Goal: Feedback & Contribution: Submit feedback/report problem

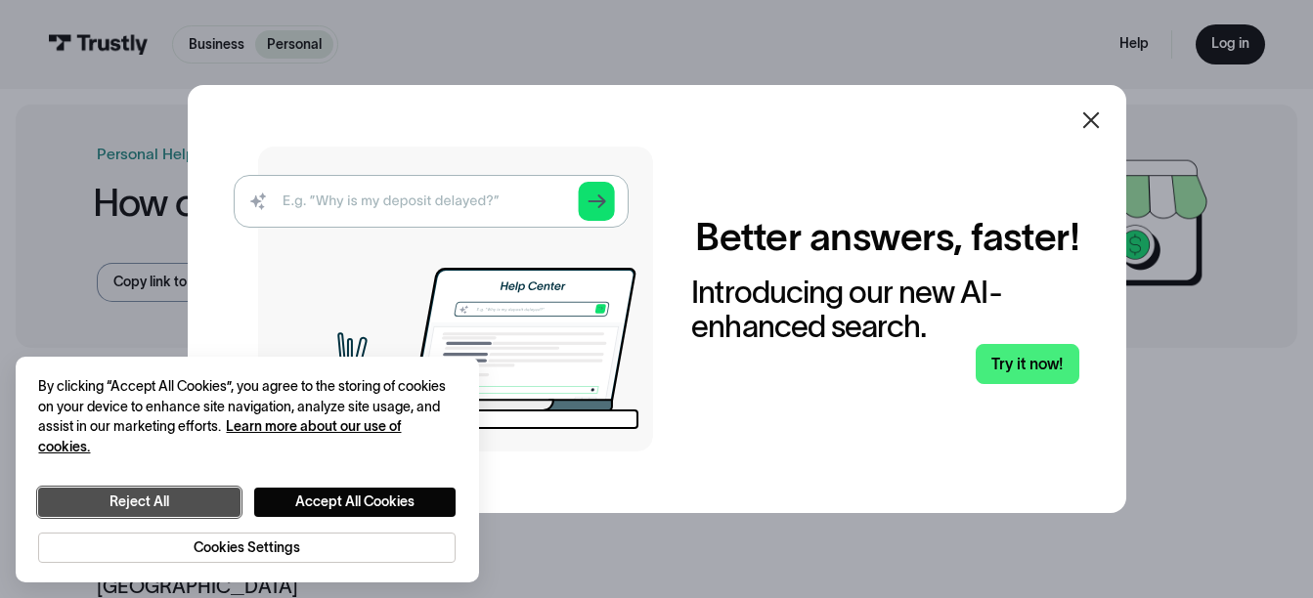
click at [175, 502] on button "Reject All" at bounding box center [138, 502] width 201 height 29
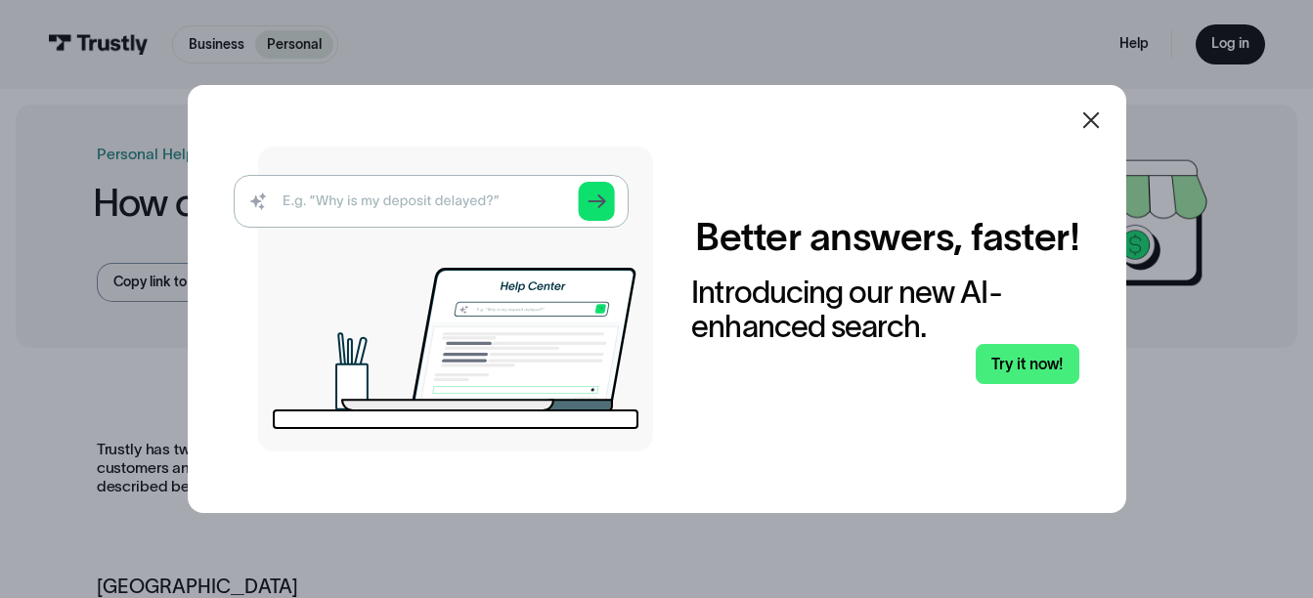
click at [1098, 108] on icon at bounding box center [1090, 119] width 23 height 23
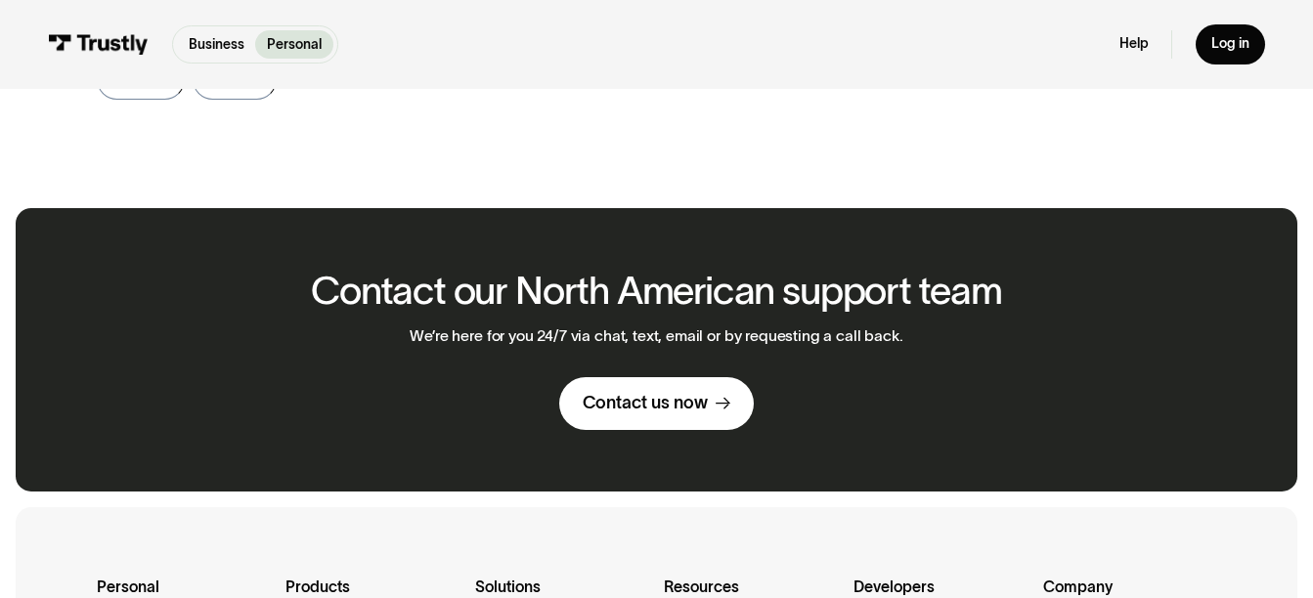
scroll to position [1270, 0]
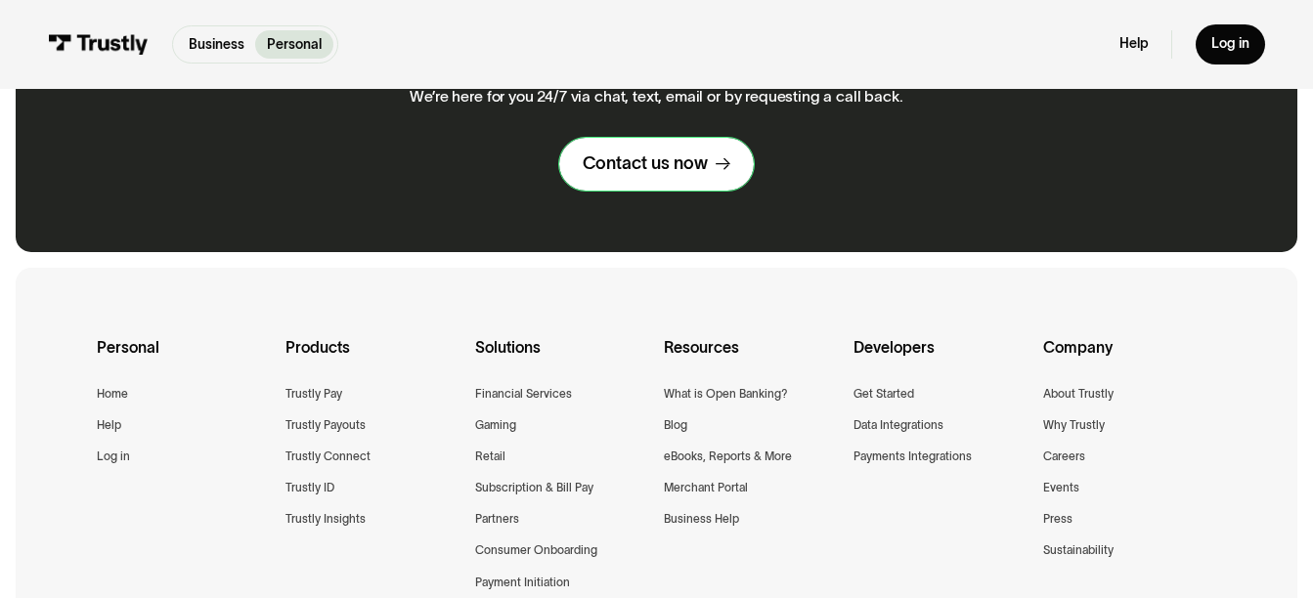
click at [623, 152] on div "Contact us now" at bounding box center [644, 163] width 125 height 22
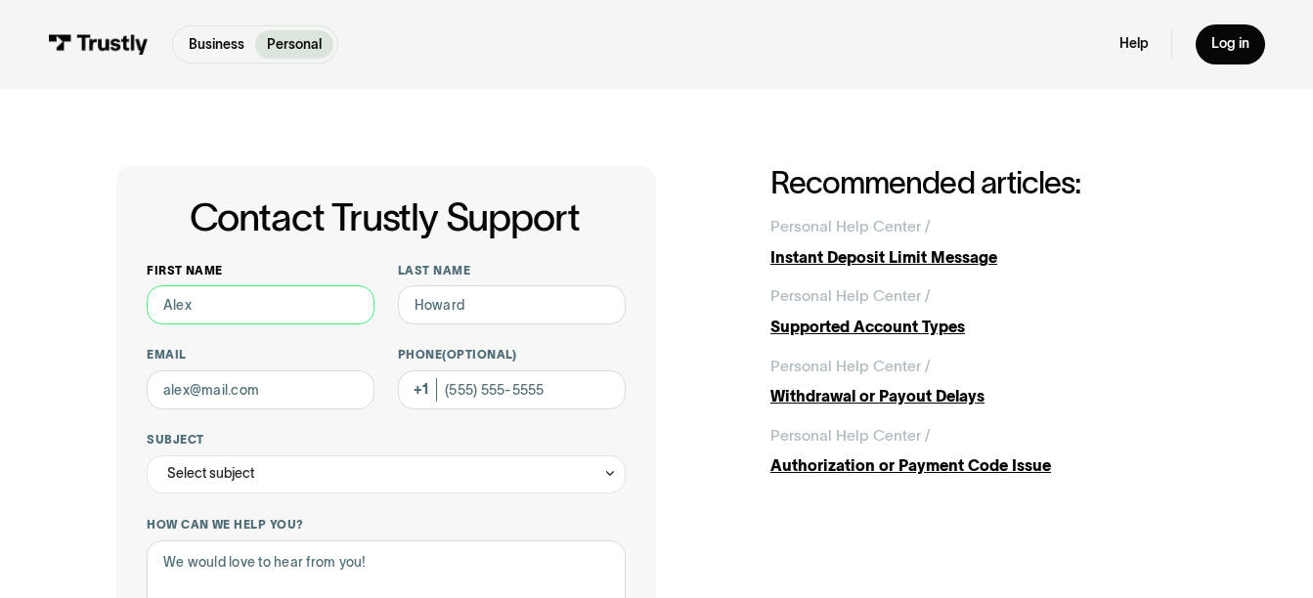
click at [304, 305] on input "First name" at bounding box center [261, 304] width 228 height 38
type input "Hank"
type input "Misiak"
type input "hjmisiak@hotmail.com"
type input "(850) 932-7858"
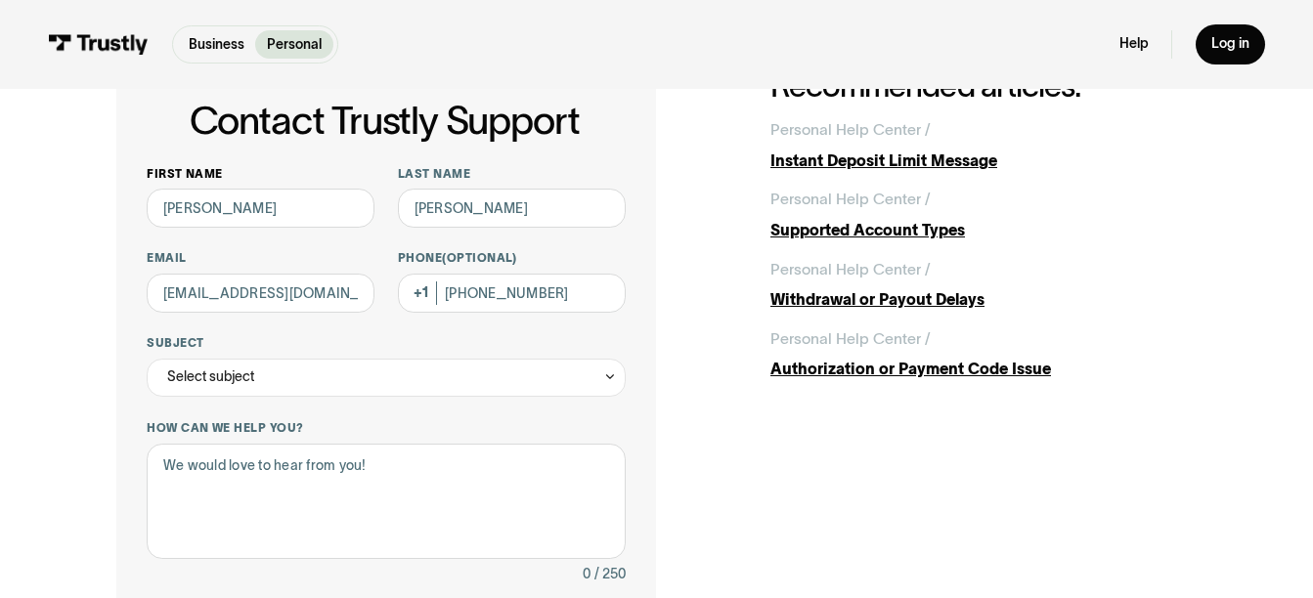
scroll to position [98, 0]
click at [311, 385] on div "Select subject" at bounding box center [386, 377] width 479 height 38
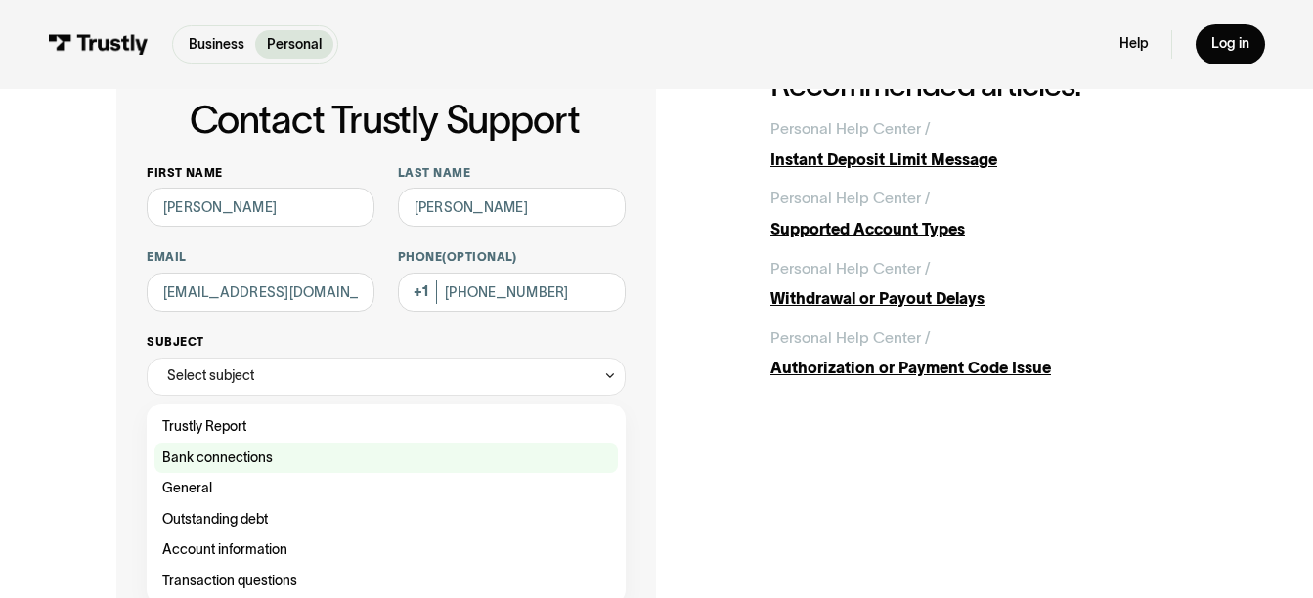
click at [237, 465] on div "Contact Trustly Support" at bounding box center [385, 458] width 463 height 31
type input "**********"
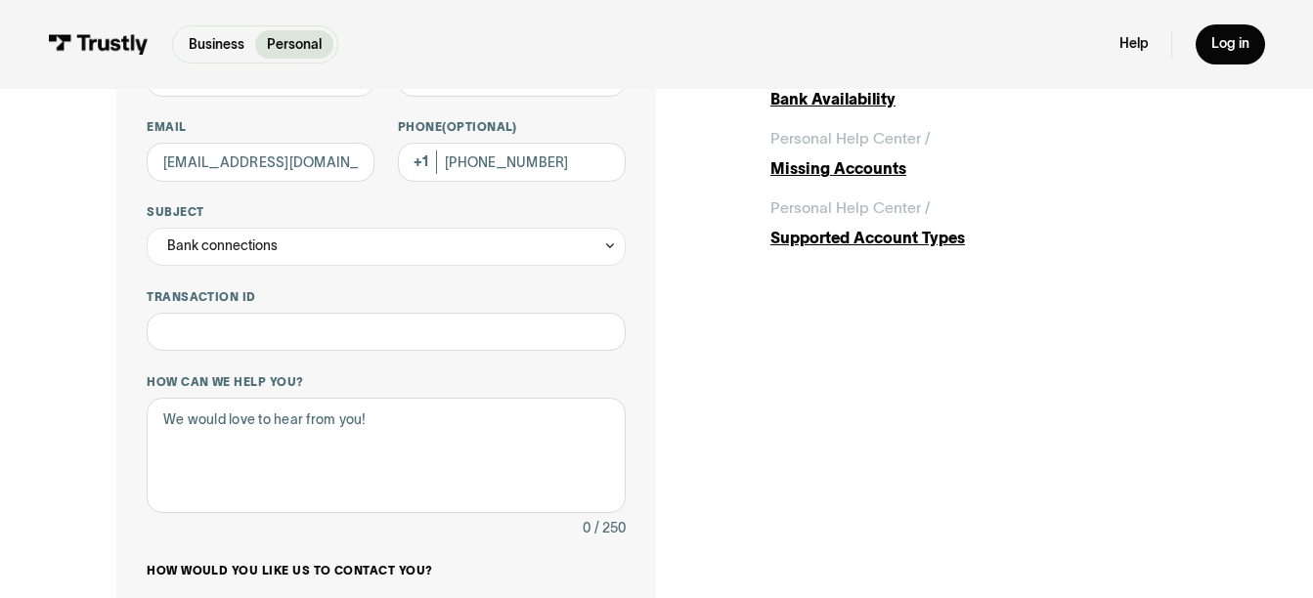
scroll to position [293, 0]
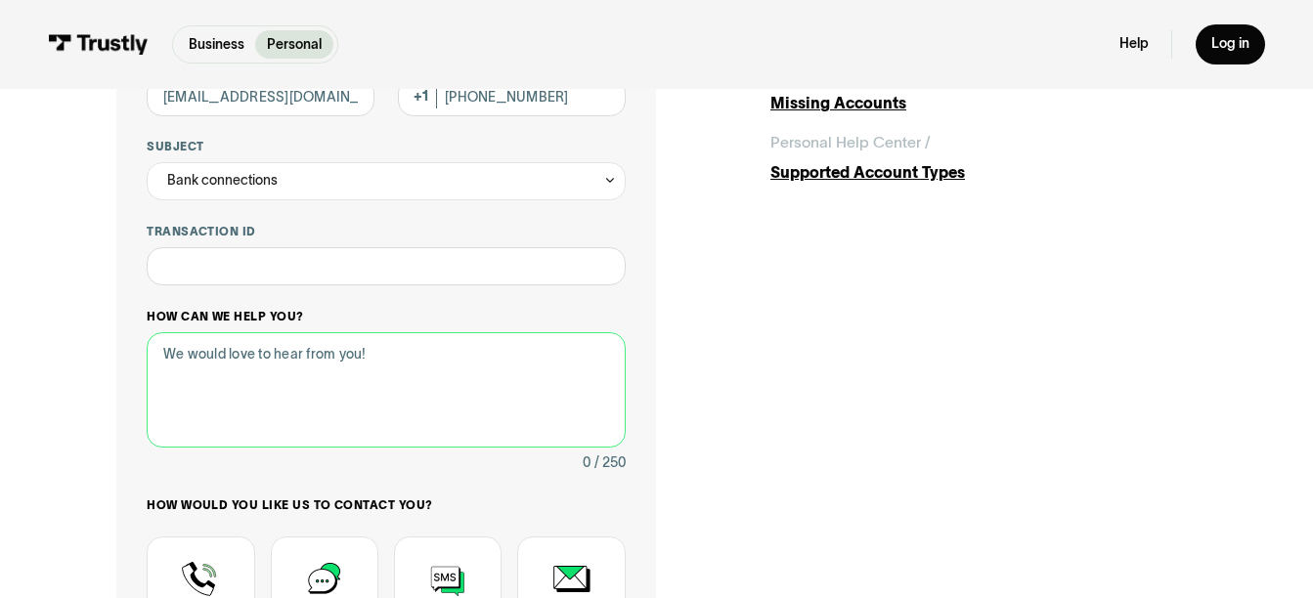
click at [384, 364] on textarea "How can we help you?" at bounding box center [386, 389] width 479 height 115
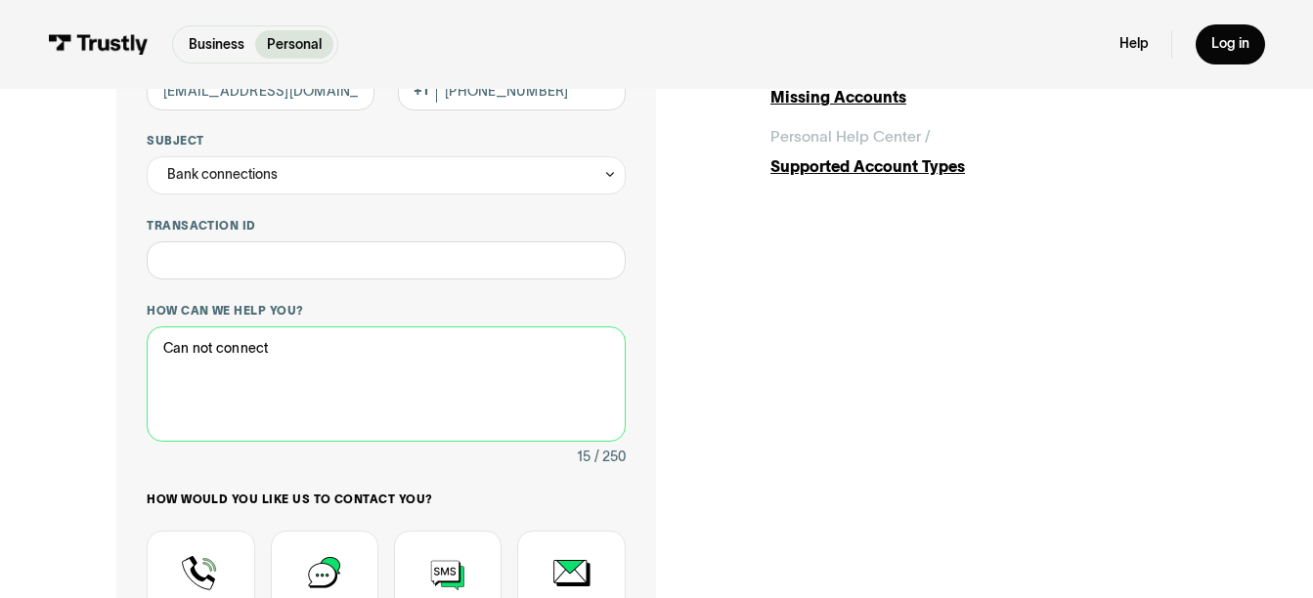
scroll to position [391, 0]
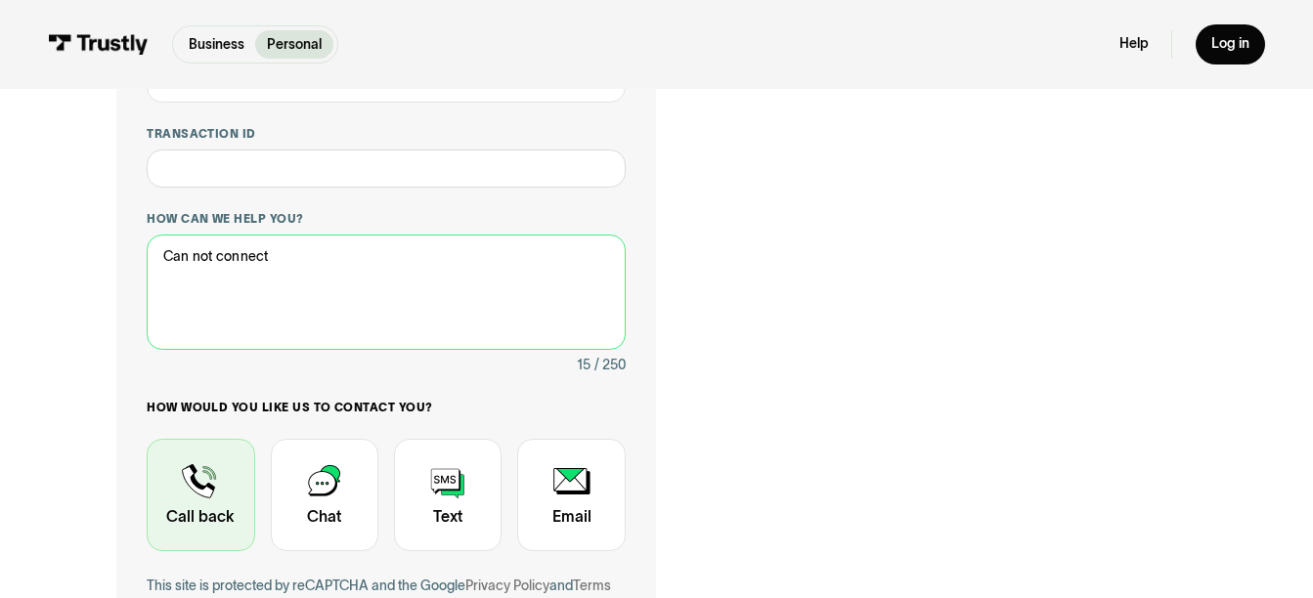
type textarea "Can not connect"
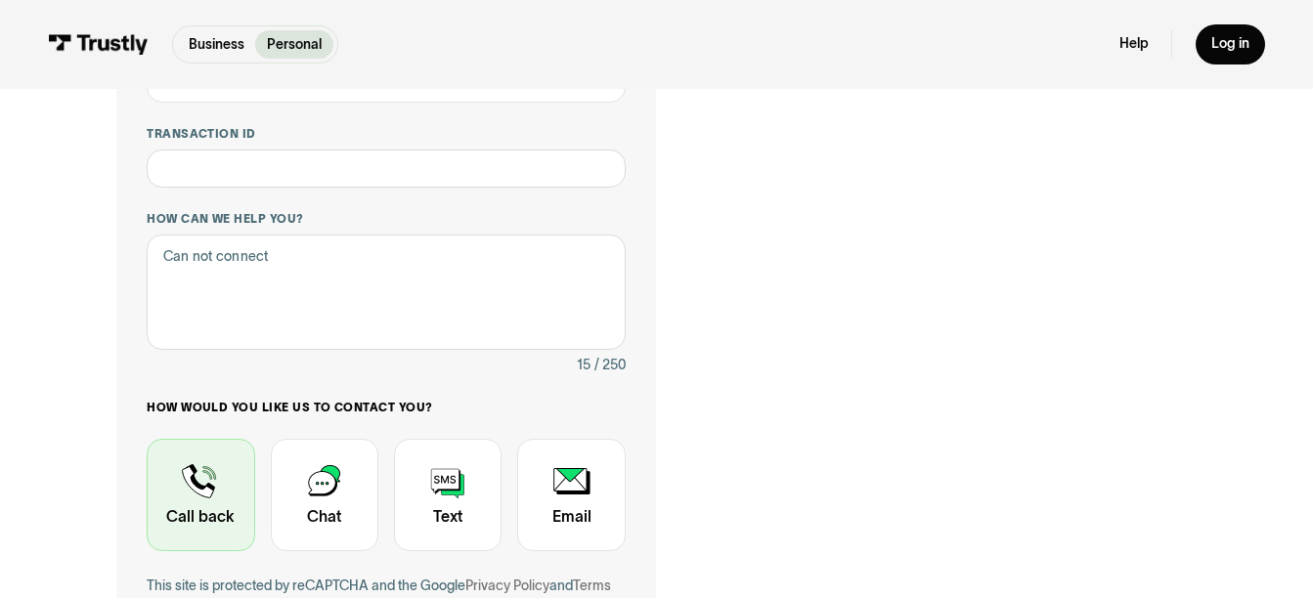
click at [183, 485] on div "Contact Trustly Support" at bounding box center [201, 495] width 108 height 112
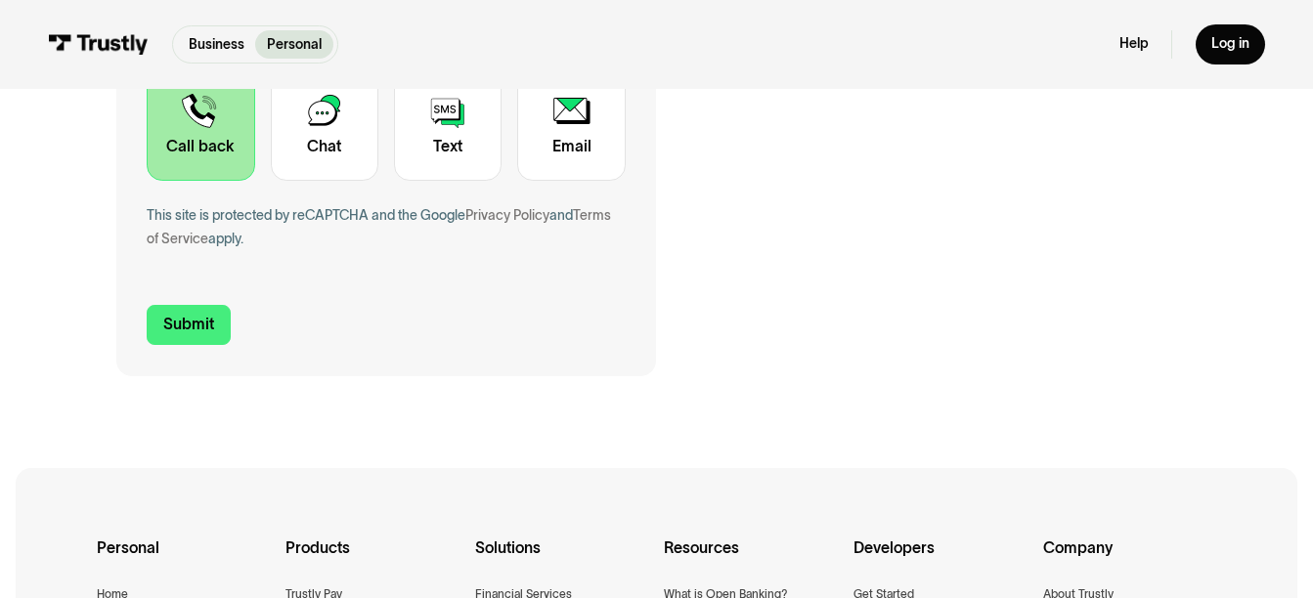
scroll to position [782, 0]
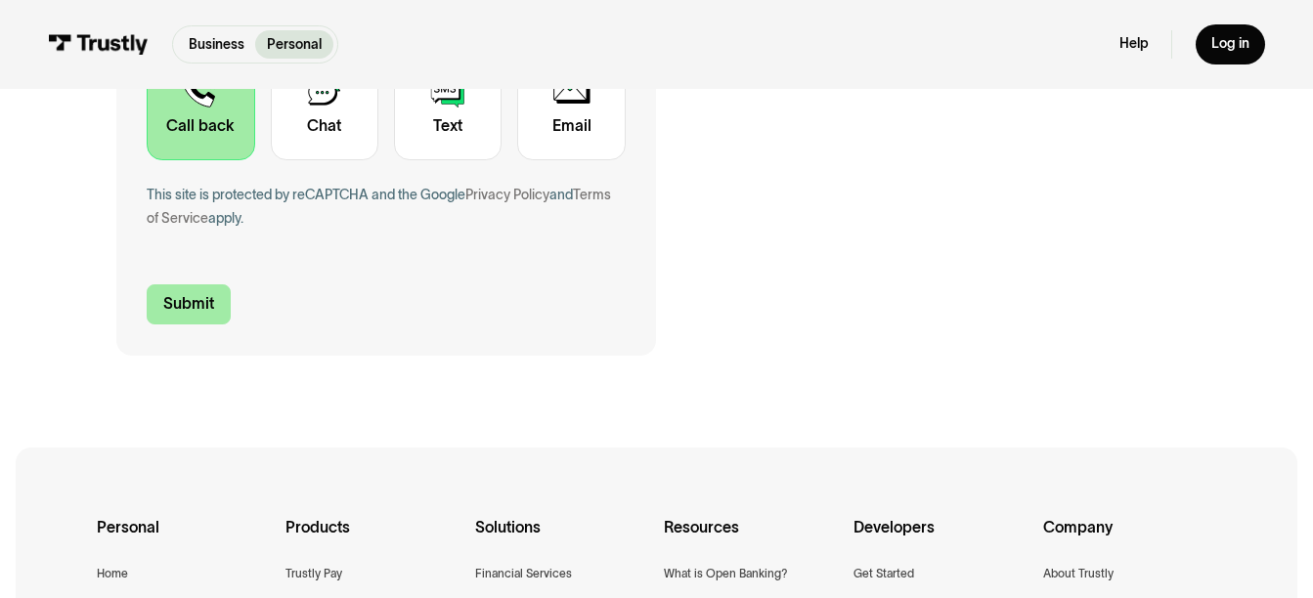
click at [177, 300] on input "Submit" at bounding box center [189, 304] width 84 height 40
type input "+18509327858"
